Goal: Find specific page/section

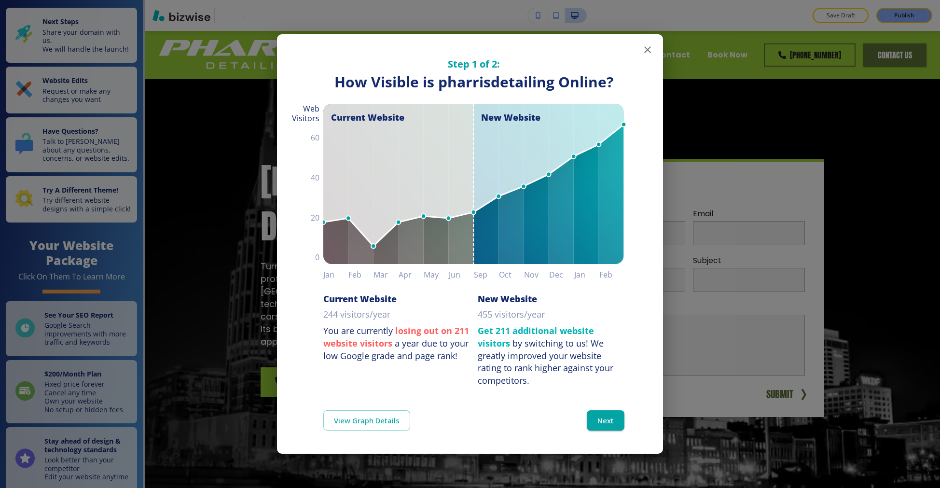
click at [647, 57] on button "button" at bounding box center [647, 49] width 19 height 19
